Goal: Task Accomplishment & Management: Manage account settings

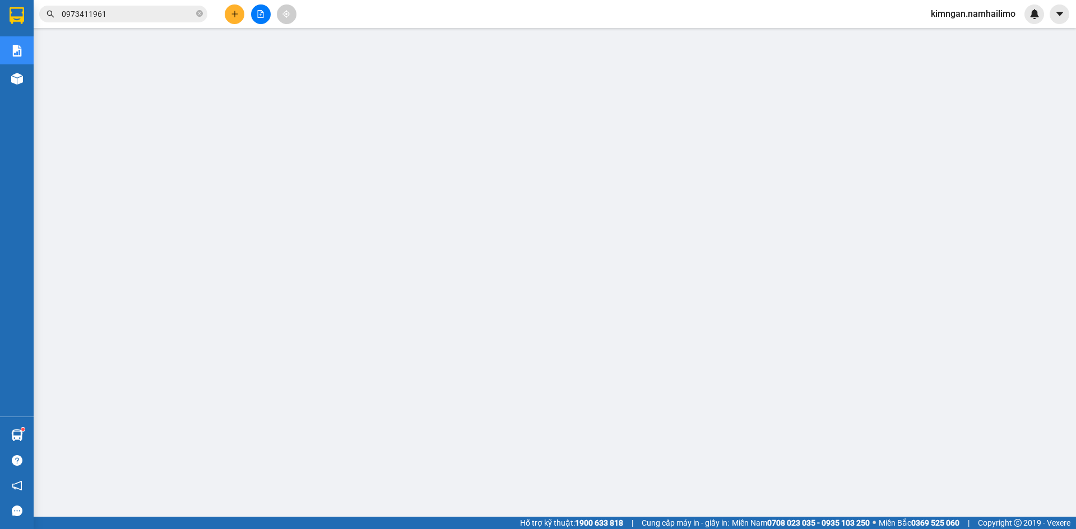
click at [226, 14] on button at bounding box center [235, 14] width 20 height 20
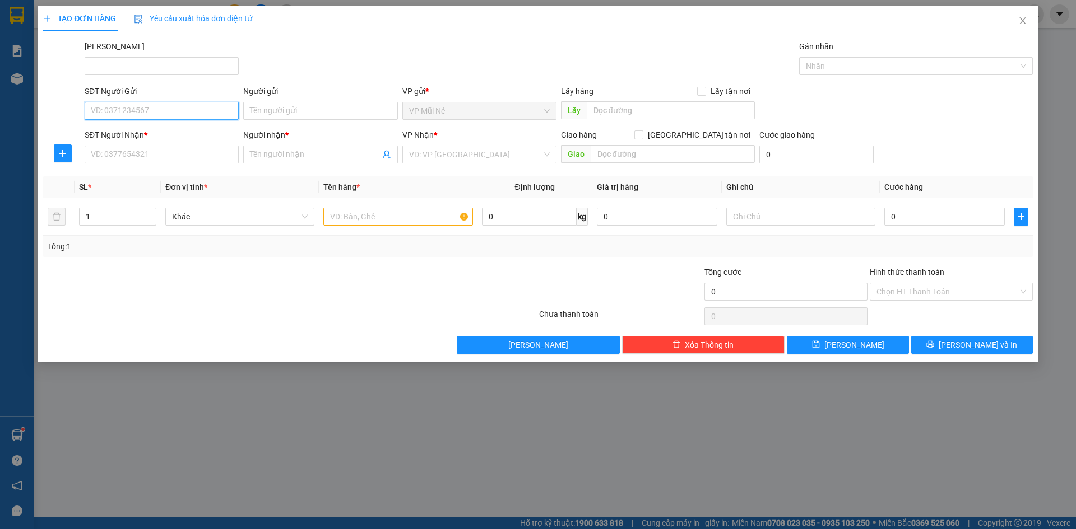
click at [160, 110] on input "SĐT Người Gửi" at bounding box center [162, 111] width 154 height 18
click at [158, 127] on div "0949008988 - ANH KIỆT" at bounding box center [161, 133] width 141 height 12
type input "0949008988"
type input "ANH KIỆT"
type input "0938396480"
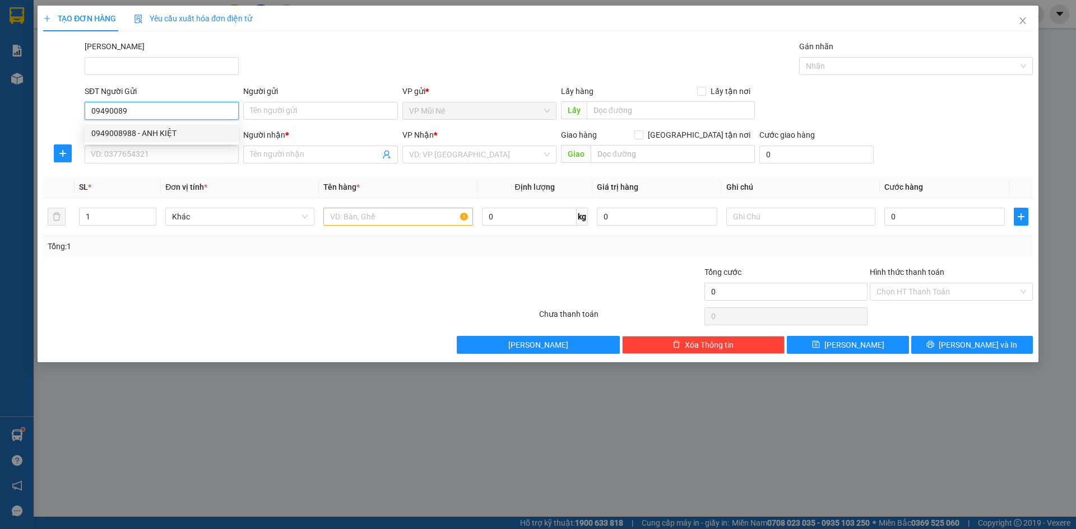
type input "[PERSON_NAME]"
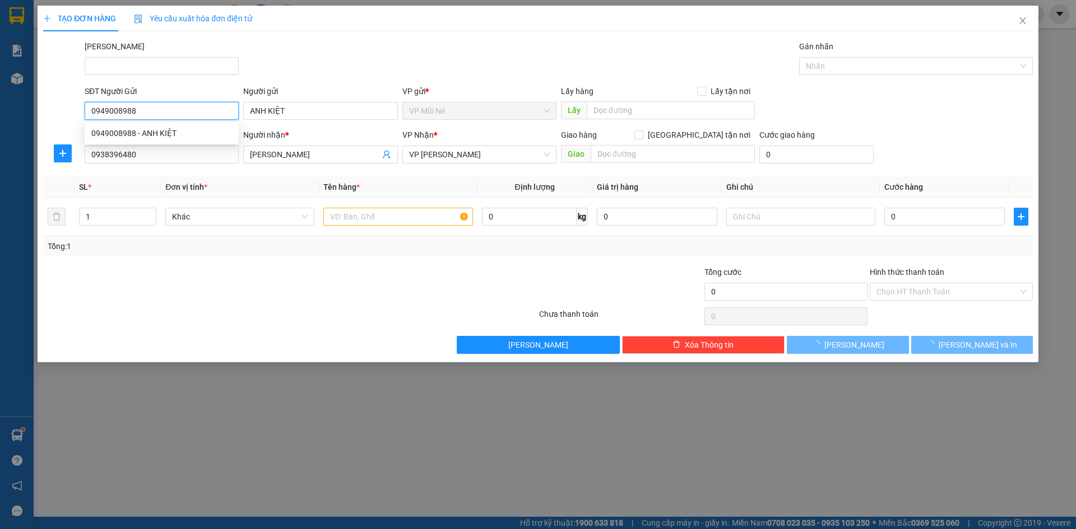
type input "30.000"
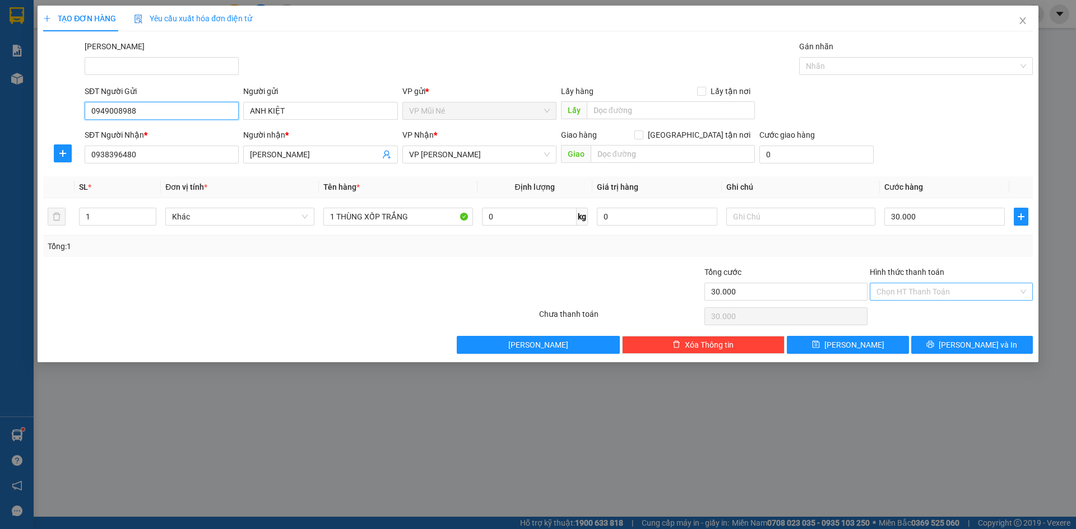
type input "0949008988"
click at [898, 295] on input "Hình thức thanh toán" at bounding box center [947, 291] width 142 height 17
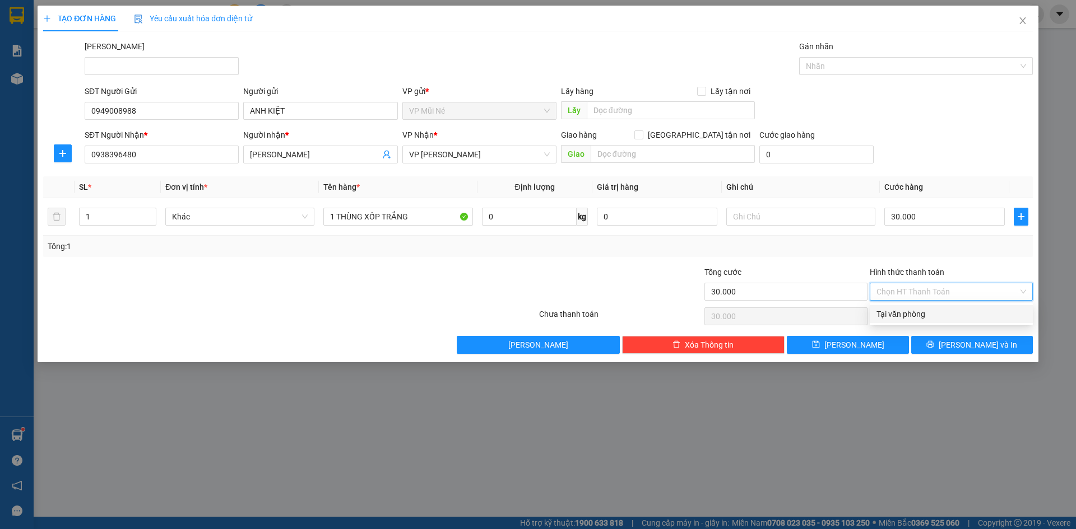
click at [885, 313] on div "Tại văn phòng" at bounding box center [951, 314] width 150 height 12
type input "0"
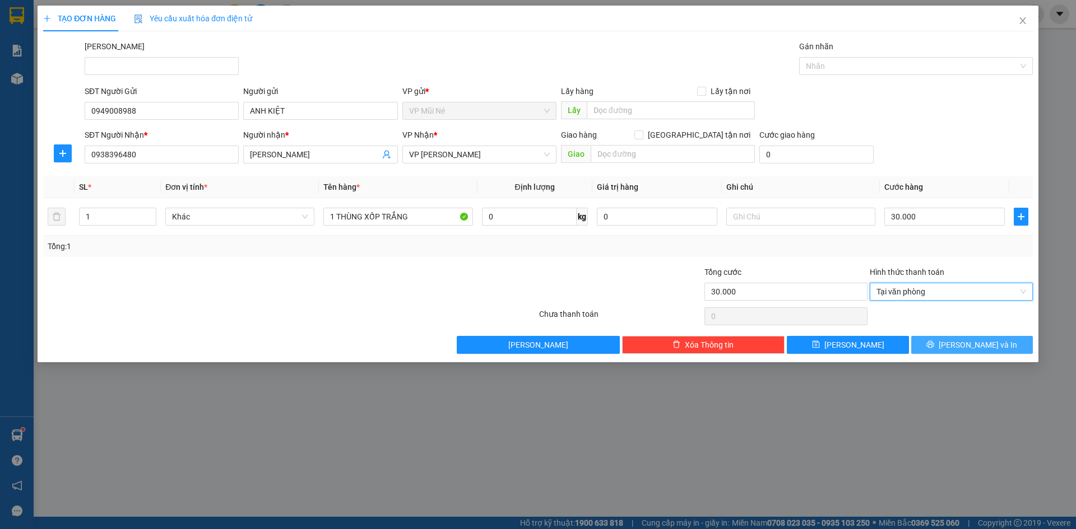
click at [975, 349] on span "[PERSON_NAME] và In" at bounding box center [977, 345] width 78 height 12
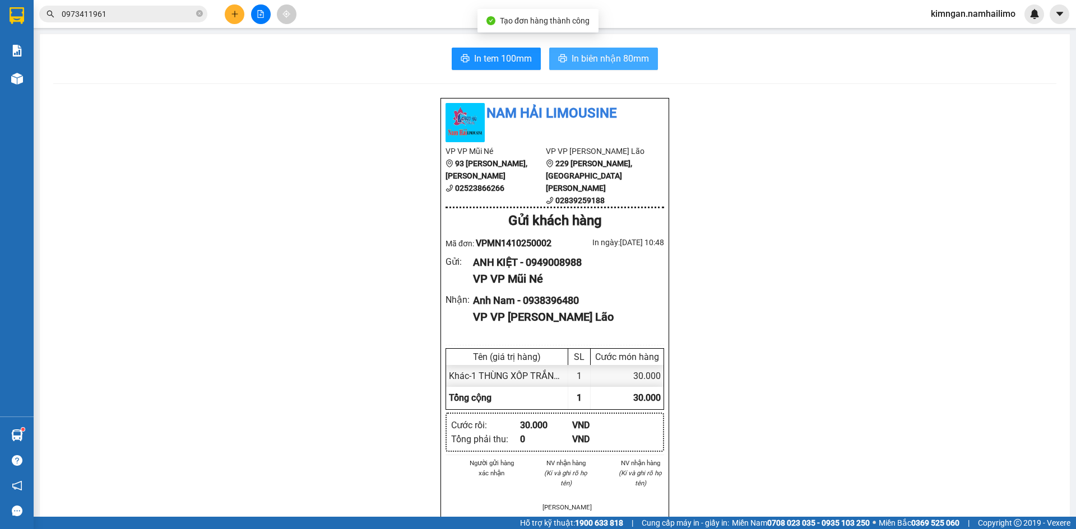
click at [560, 53] on button "In biên nhận 80mm" at bounding box center [603, 59] width 109 height 22
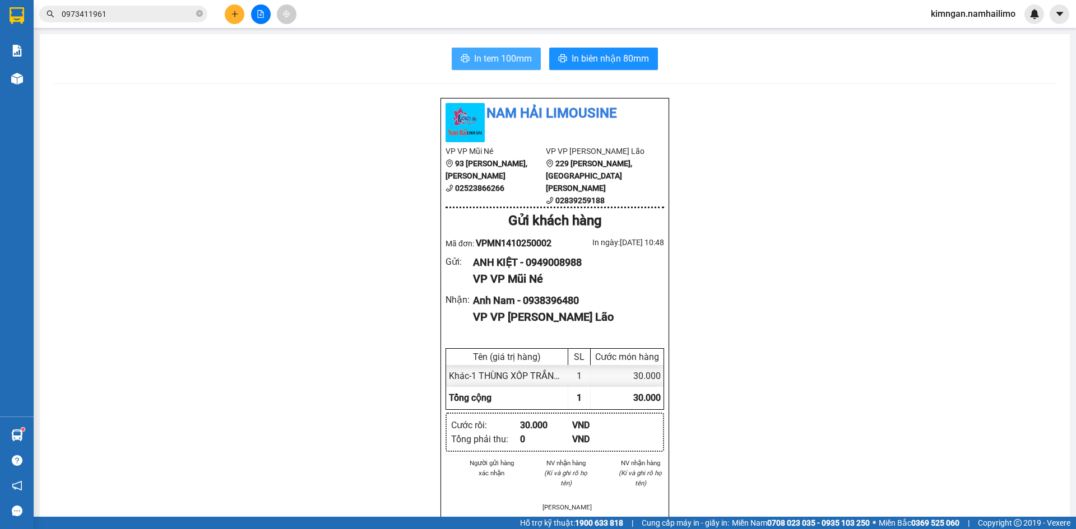
click at [490, 58] on span "In tem 100mm" at bounding box center [503, 59] width 58 height 14
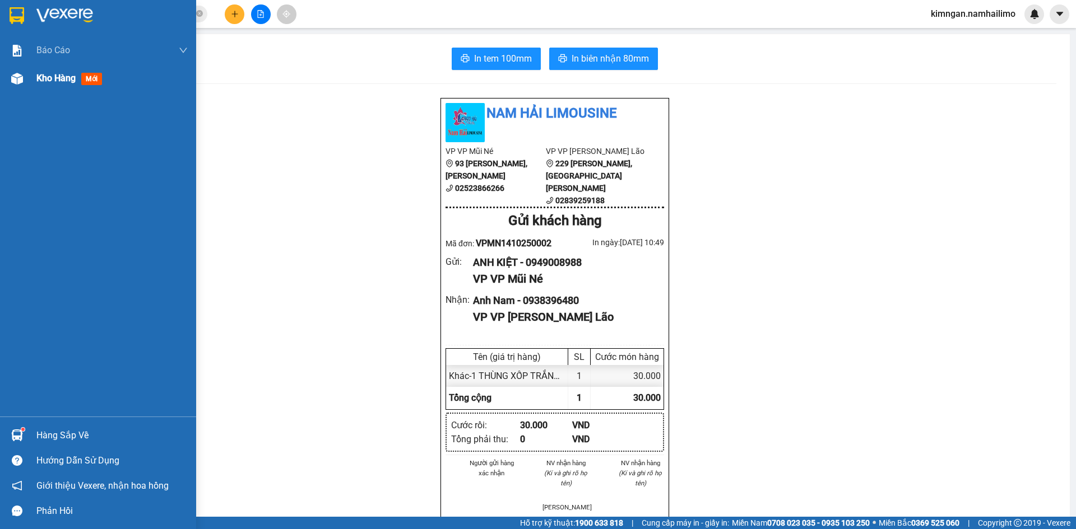
click at [15, 87] on div at bounding box center [17, 79] width 20 height 20
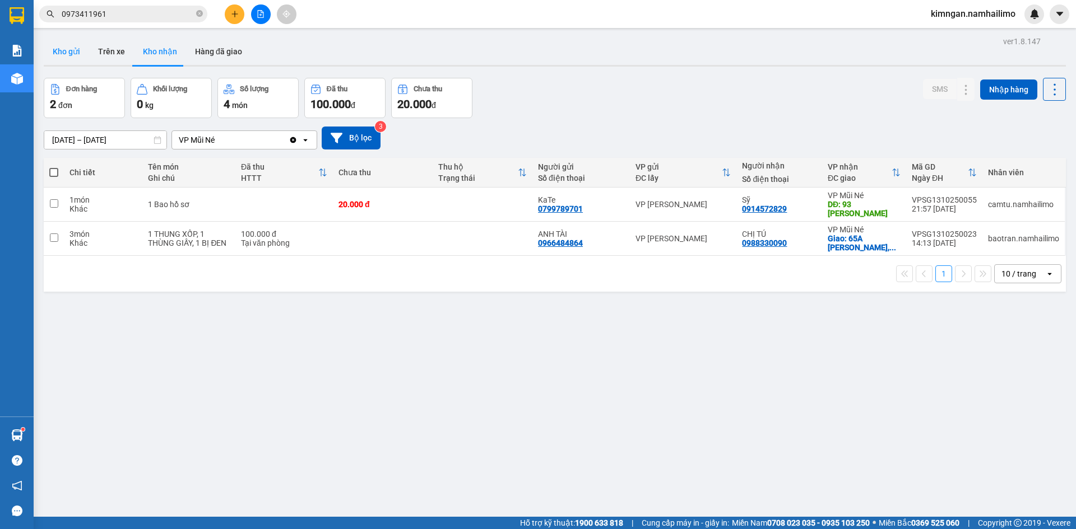
click at [76, 60] on button "Kho gửi" at bounding box center [66, 51] width 45 height 27
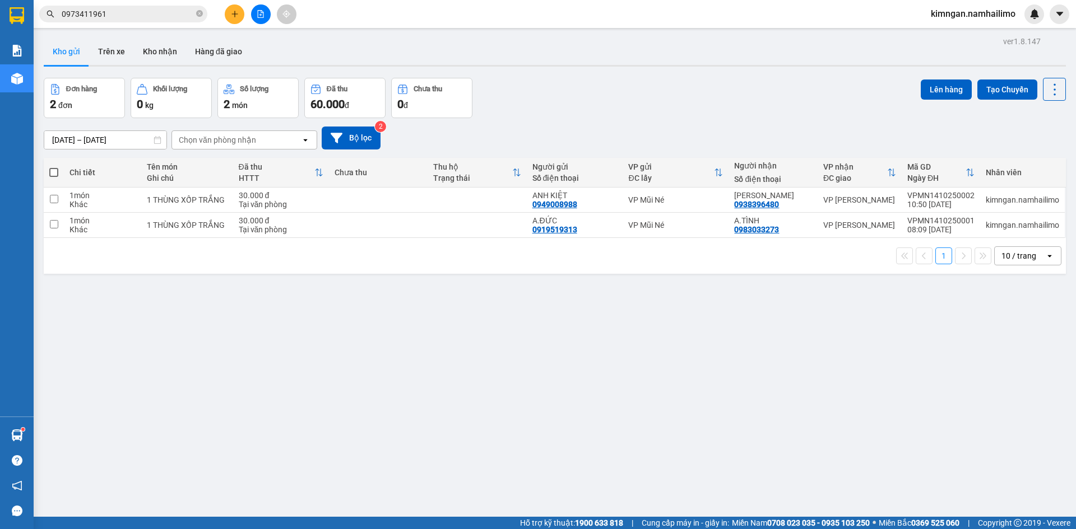
drag, startPoint x: 368, startPoint y: 284, endPoint x: 373, endPoint y: 262, distance: 22.4
click at [373, 262] on div "ver 1.8.147 Kho gửi Trên xe Kho nhận Hàng đã giao Đơn hàng 2 đơn Khối lượng 0 k…" at bounding box center [554, 298] width 1031 height 529
click at [374, 219] on td at bounding box center [378, 225] width 99 height 25
checkbox input "true"
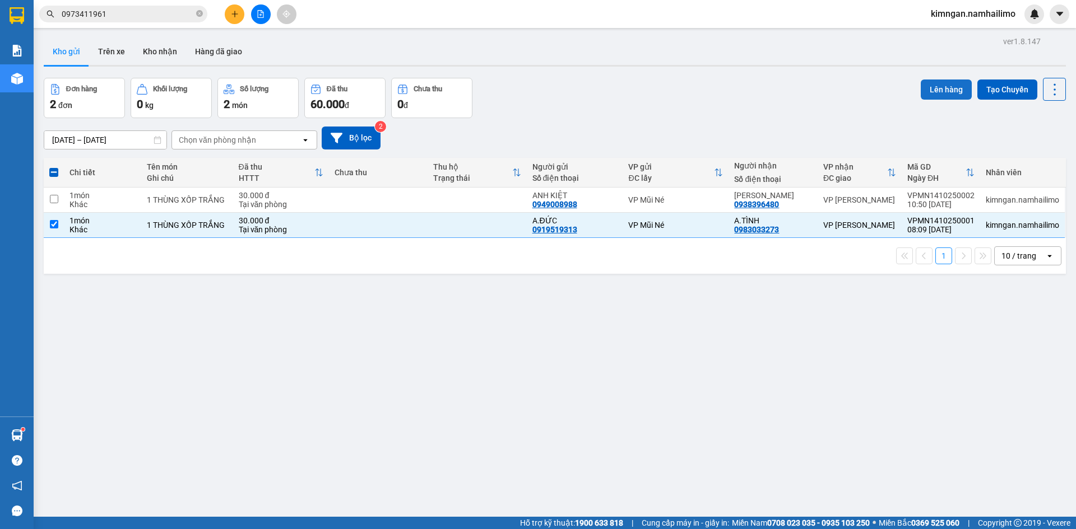
click at [920, 83] on button "Lên hàng" at bounding box center [945, 90] width 51 height 20
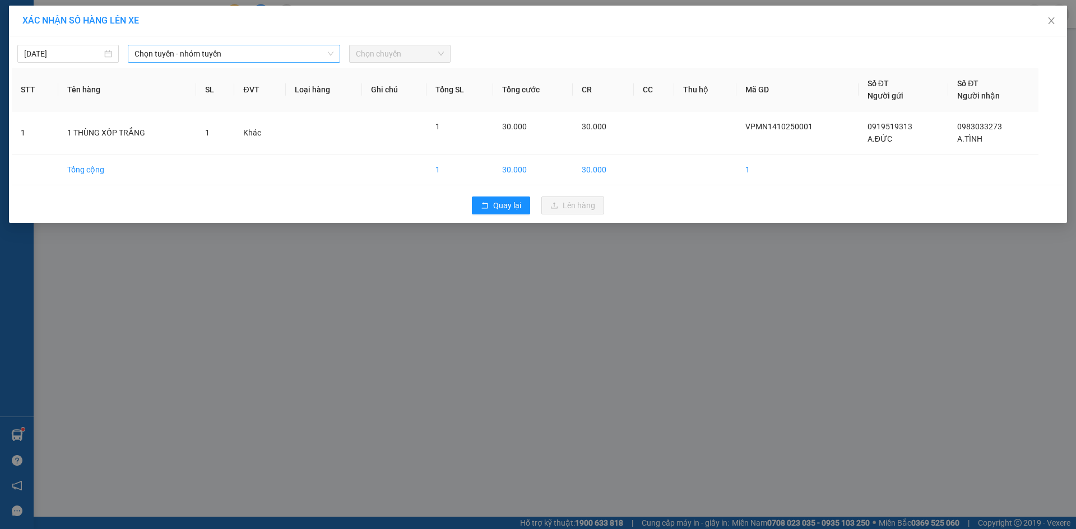
click at [157, 57] on span "Chọn tuyến - nhóm tuyến" at bounding box center [233, 53] width 199 height 17
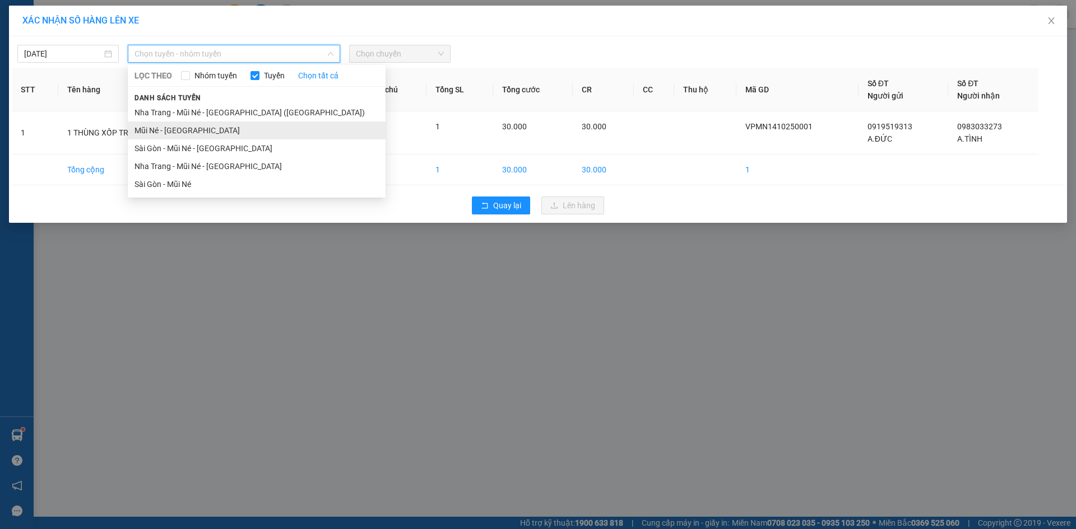
click at [168, 132] on li "Mũi Né - [GEOGRAPHIC_DATA]" at bounding box center [257, 131] width 258 height 18
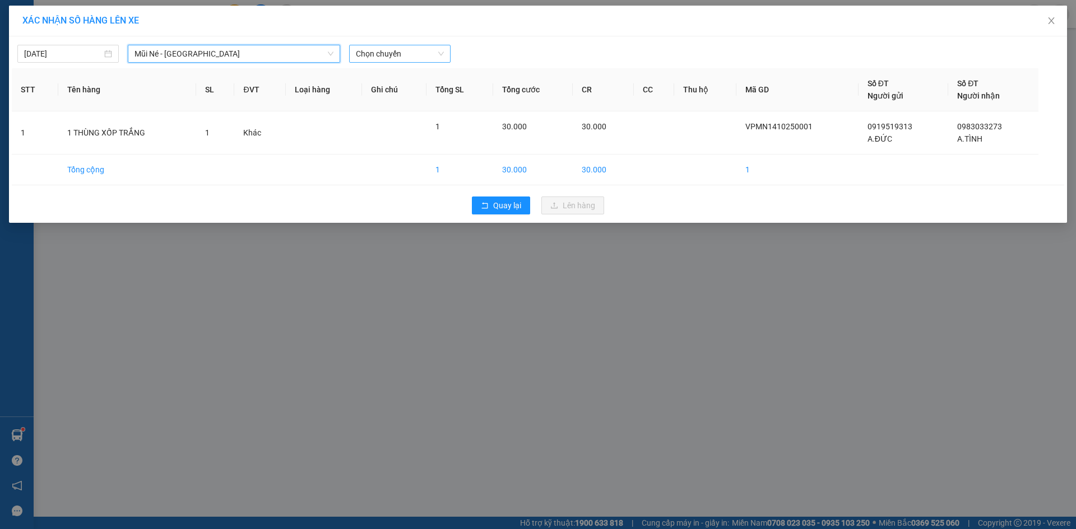
click at [373, 58] on span "Chọn chuyến" at bounding box center [400, 53] width 88 height 17
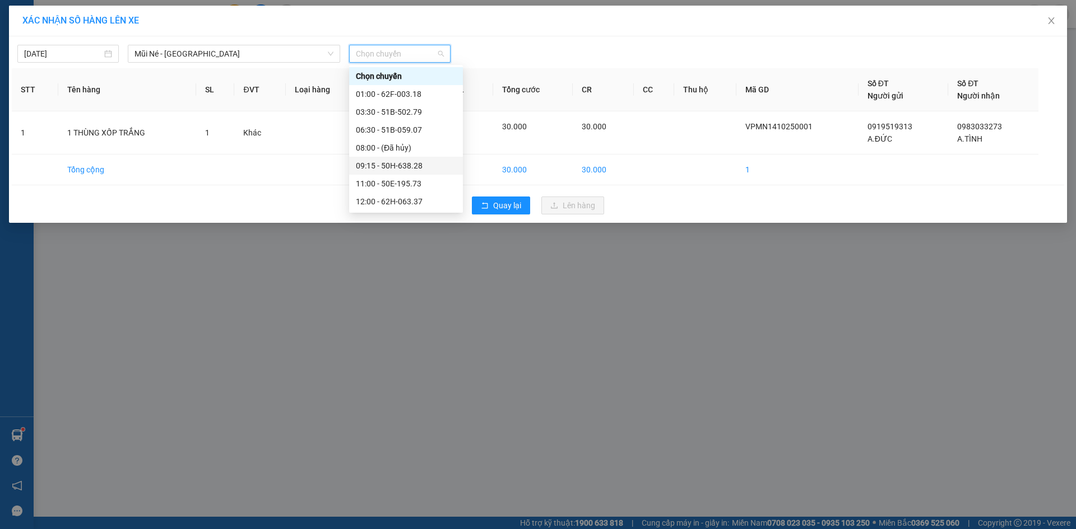
click at [376, 165] on div "09:15 - 50H-638.28" at bounding box center [406, 166] width 100 height 12
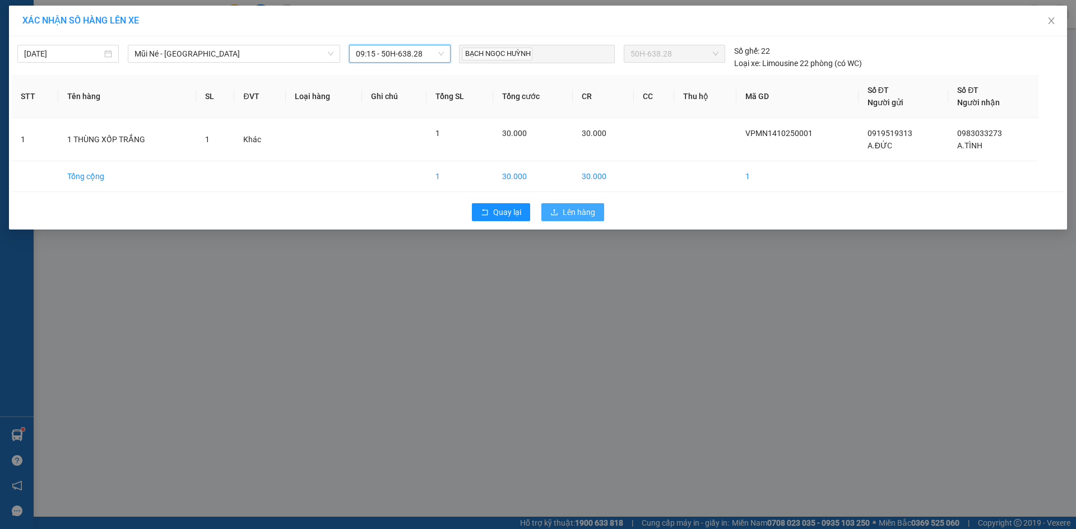
click at [567, 218] on span "Lên hàng" at bounding box center [578, 212] width 32 height 12
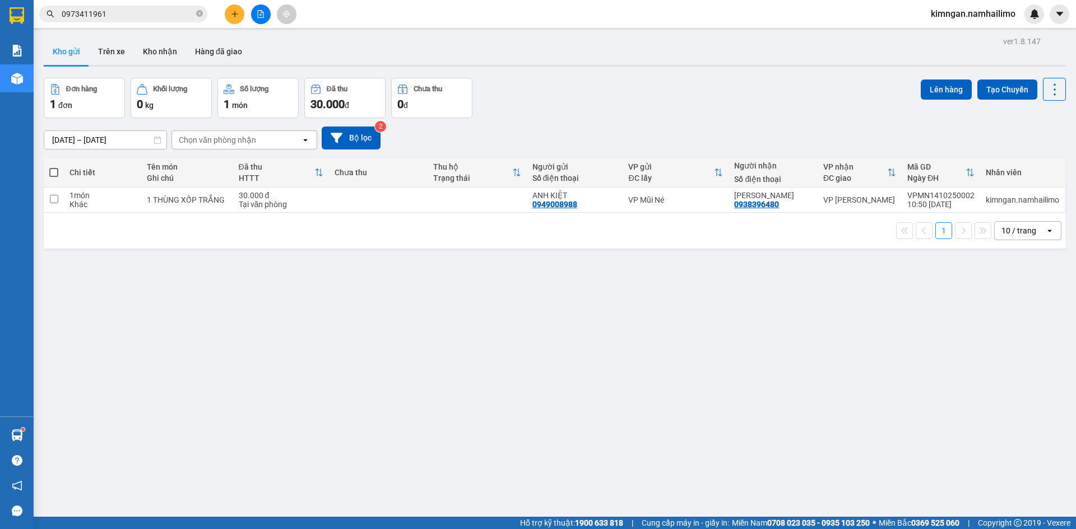
click at [150, 69] on div "ver 1.8.147 Kho gửi Trên xe Kho nhận Hàng đã giao Đơn hàng 1 đơn Khối lượng 0 k…" at bounding box center [554, 298] width 1031 height 529
click at [138, 47] on button "Kho nhận" at bounding box center [160, 51] width 52 height 27
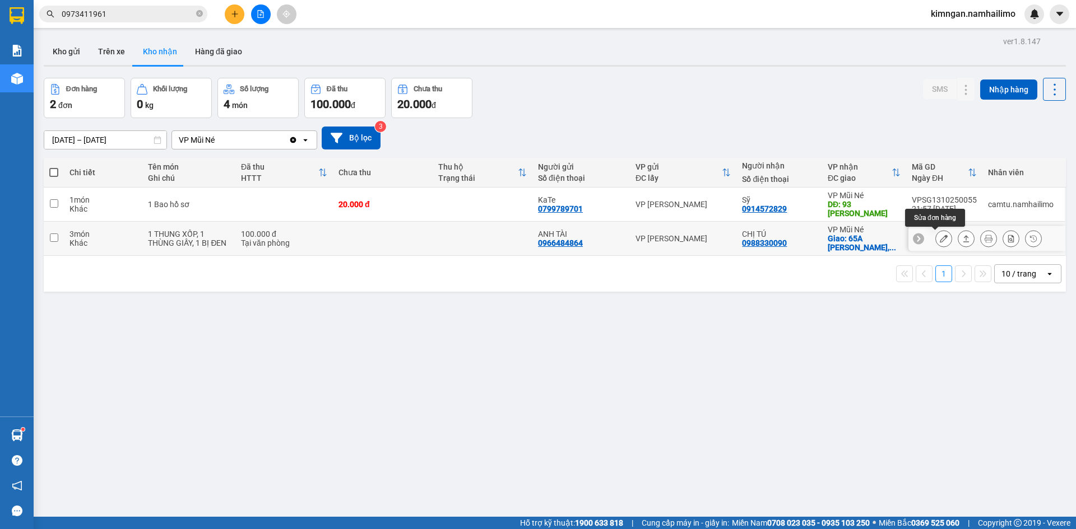
click at [935, 243] on button at bounding box center [943, 239] width 16 height 20
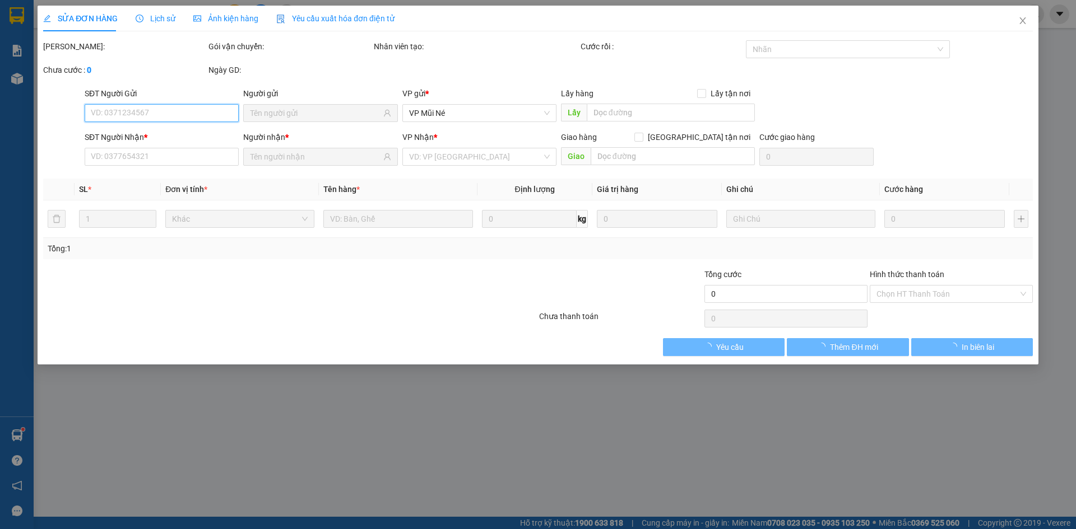
type input "0966484864"
type input "ANH TÀI"
type input "0988330090"
type input "CHỊ TÚ"
checkbox input "true"
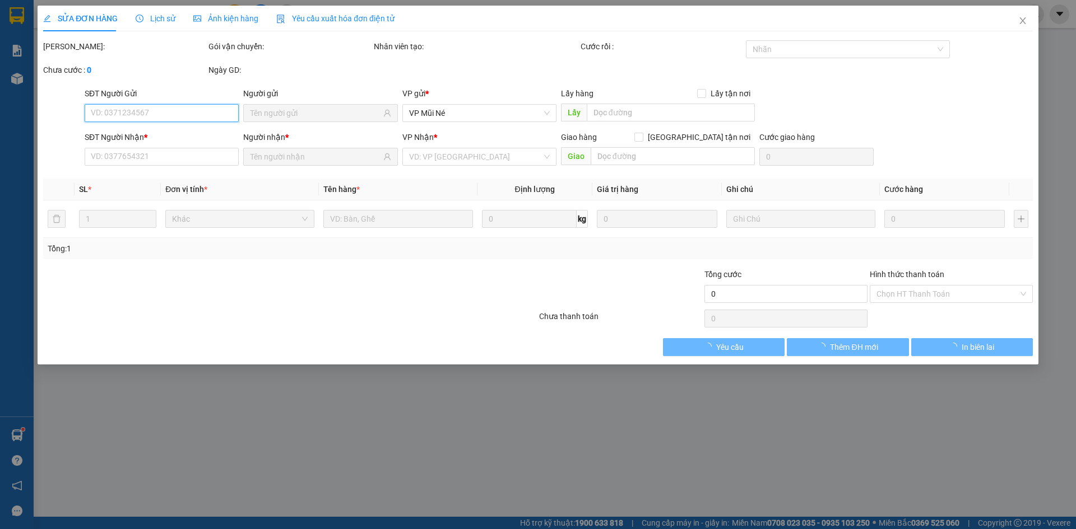
type input "65A [PERSON_NAME], [PERSON_NAME]"
type input "100.000"
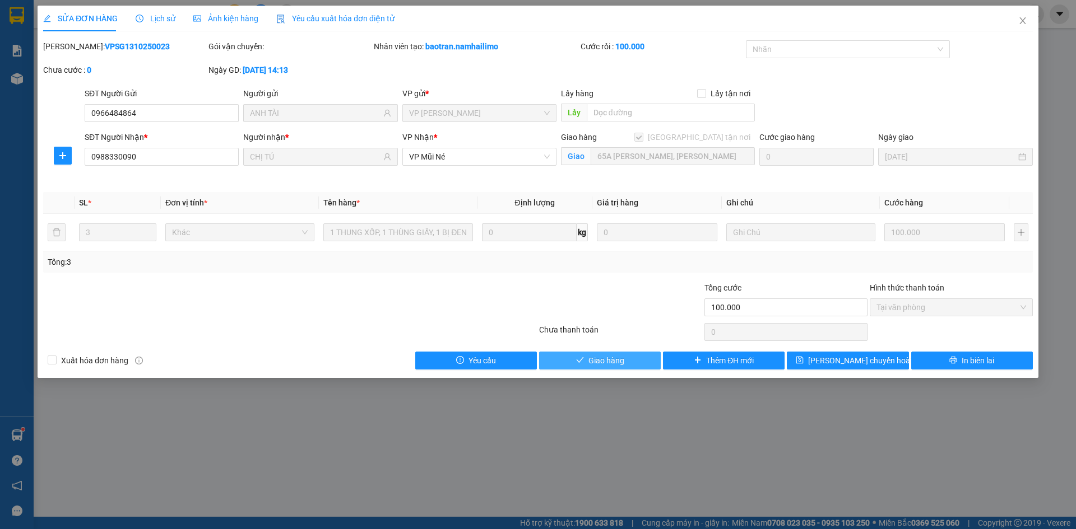
click at [626, 359] on button "Giao hàng" at bounding box center [600, 361] width 122 height 18
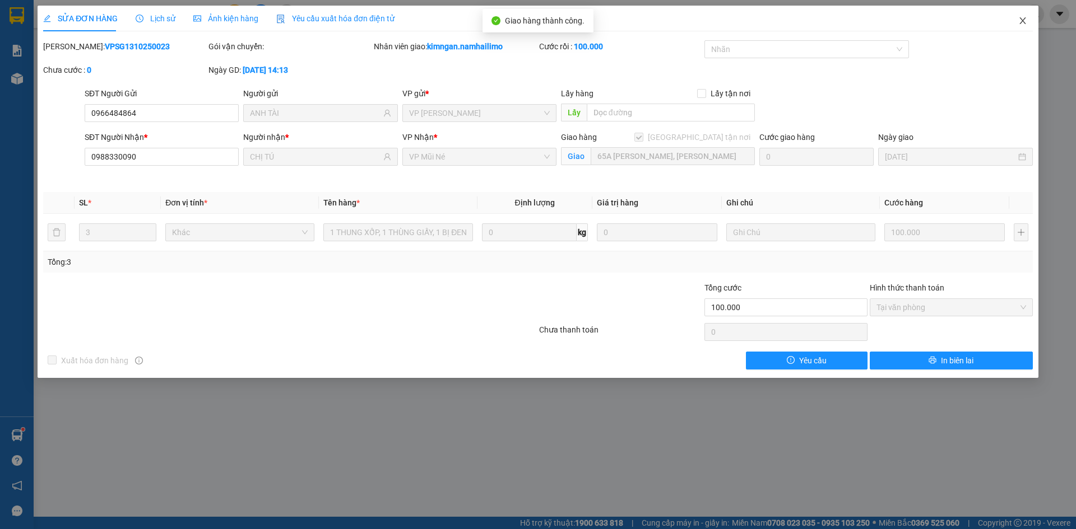
click at [1023, 22] on icon "close" at bounding box center [1022, 20] width 9 height 9
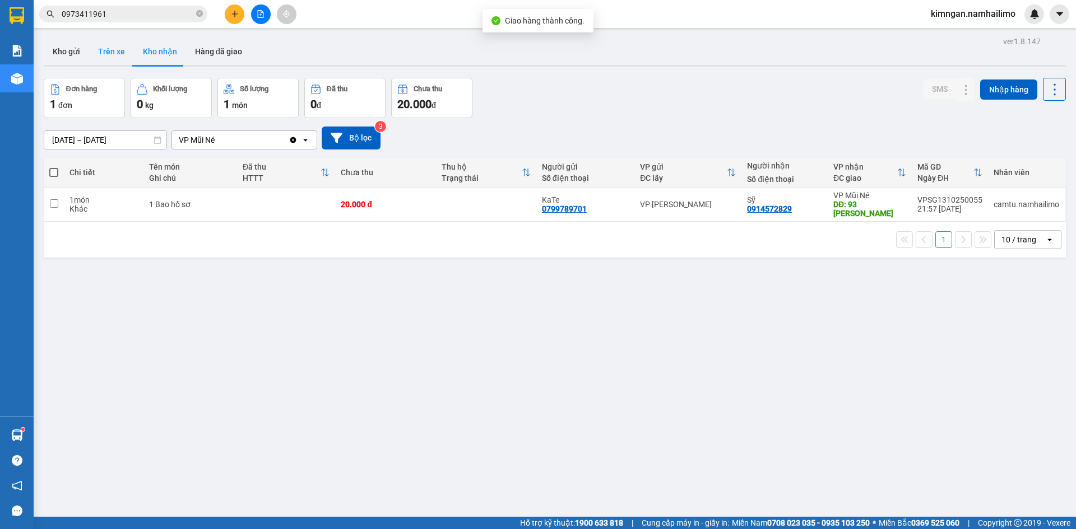
click at [97, 54] on button "Trên xe" at bounding box center [111, 51] width 45 height 27
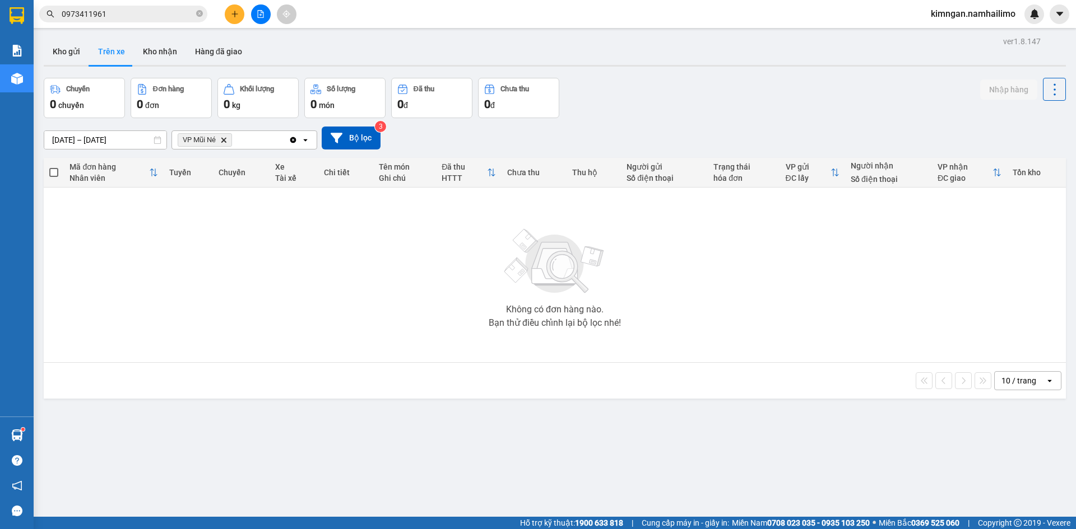
click at [226, 139] on icon "VP Mũi Né, close by backspace" at bounding box center [223, 139] width 5 height 5
